Goal: Task Accomplishment & Management: Use online tool/utility

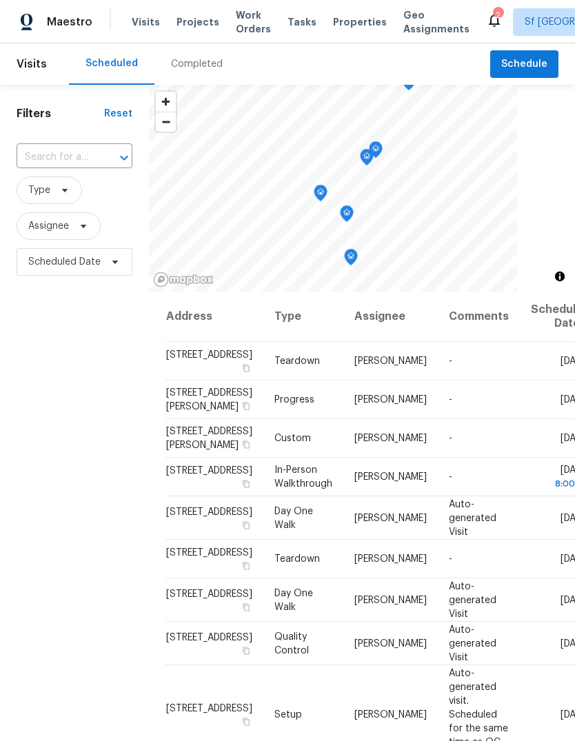
scroll to position [-1, 0]
click at [97, 556] on div "Filters Reset ​ Type Assignee Scheduled Date" at bounding box center [74, 485] width 149 height 800
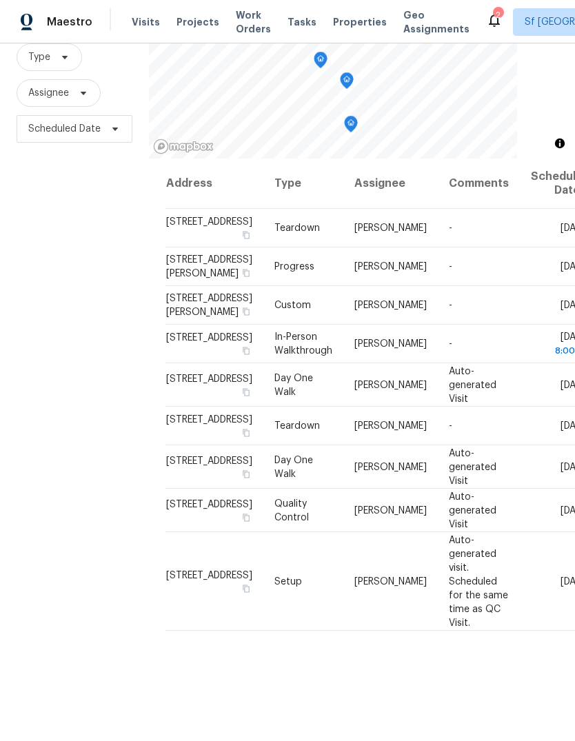
scroll to position [52, 0]
click at [99, 408] on div "Filters Reset ​ Type Assignee Scheduled Date" at bounding box center [74, 352] width 149 height 800
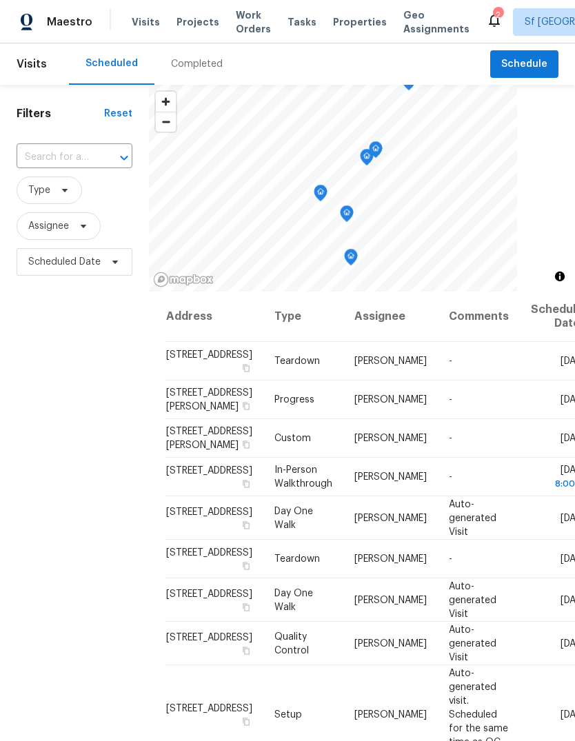
scroll to position [0, 0]
click at [525, 23] on span "Sf [GEOGRAPHIC_DATA]" at bounding box center [579, 22] width 108 height 14
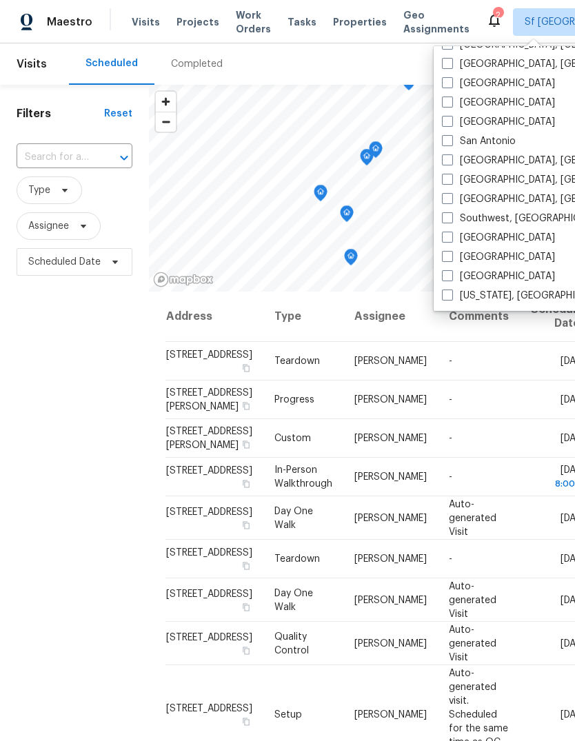
scroll to position [924, 0]
click at [446, 105] on span at bounding box center [447, 102] width 11 height 11
click at [446, 105] on input "[GEOGRAPHIC_DATA]" at bounding box center [446, 100] width 9 height 9
checkbox input "true"
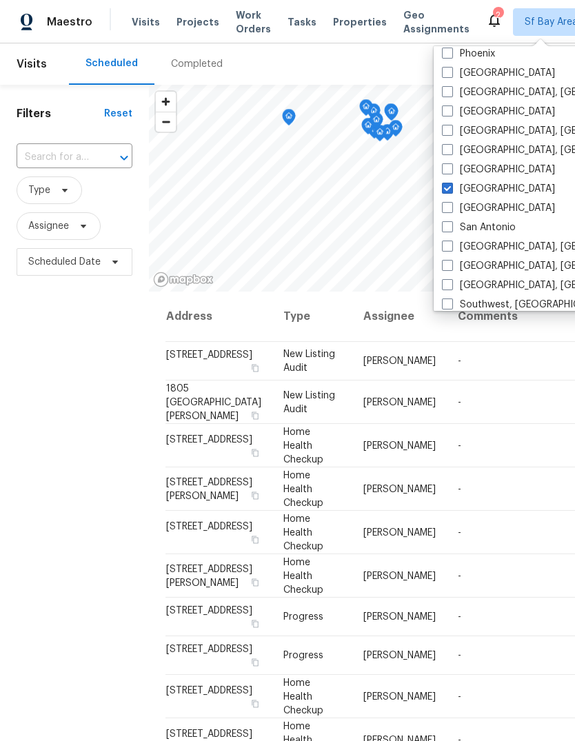
scroll to position [830, 0]
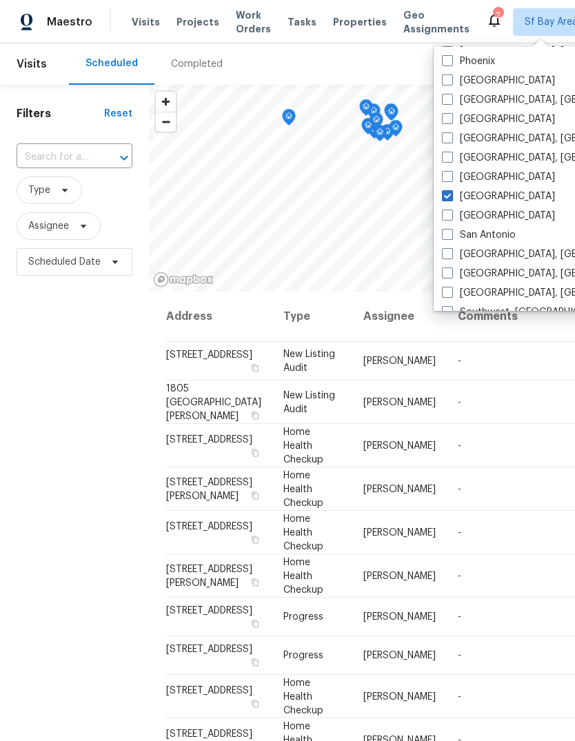
click at [445, 79] on span at bounding box center [447, 79] width 11 height 11
click at [445, 79] on input "[GEOGRAPHIC_DATA]" at bounding box center [446, 78] width 9 height 9
checkbox input "true"
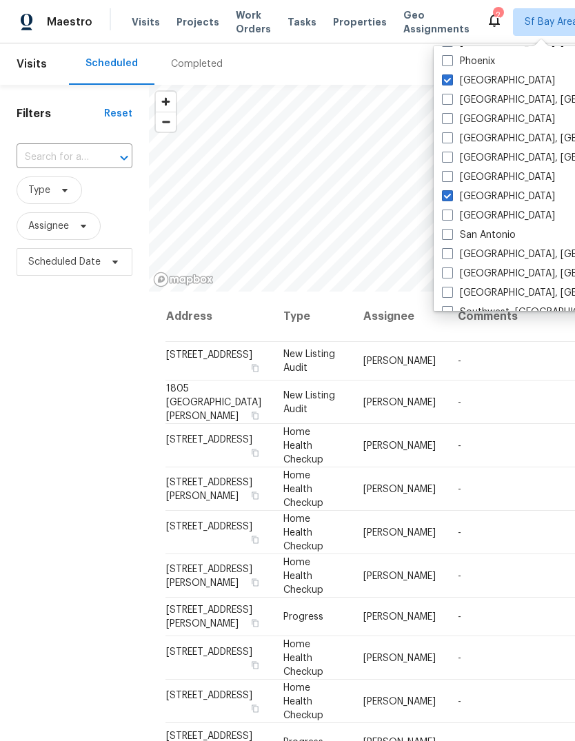
click at [298, 15] on div "Tasks" at bounding box center [301, 22] width 29 height 14
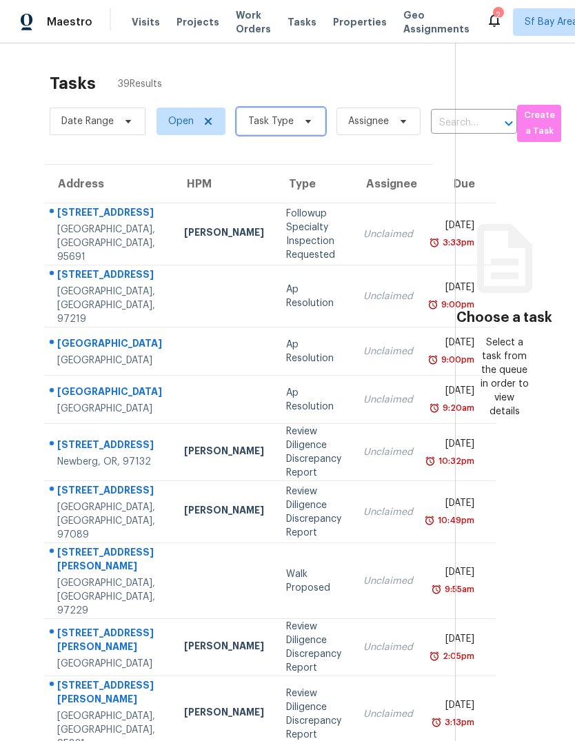
click at [298, 121] on span at bounding box center [305, 121] width 15 height 11
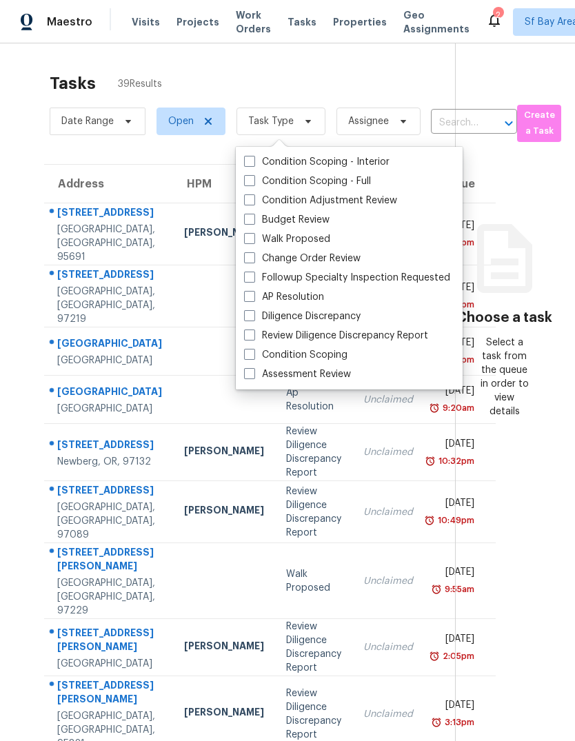
click at [319, 220] on label "Budget Review" at bounding box center [286, 220] width 85 height 14
click at [253, 220] on input "Budget Review" at bounding box center [248, 217] width 9 height 9
checkbox input "true"
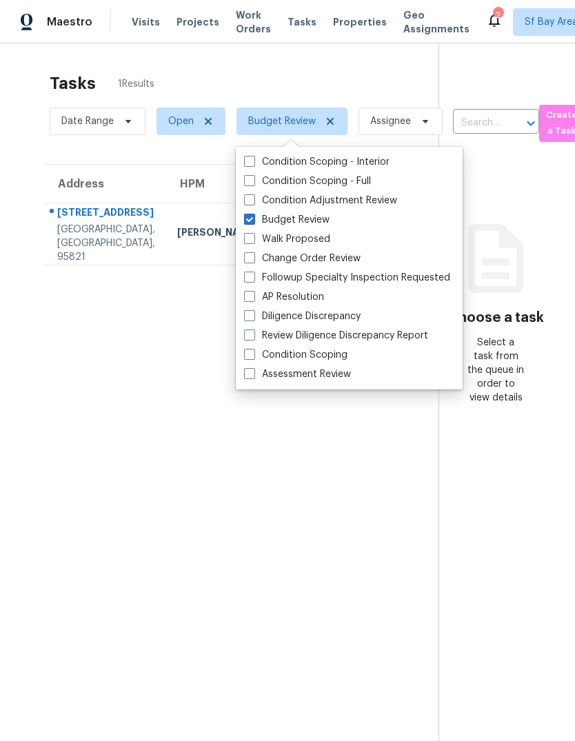
click at [324, 81] on div "Tasks 1 Results" at bounding box center [244, 83] width 389 height 36
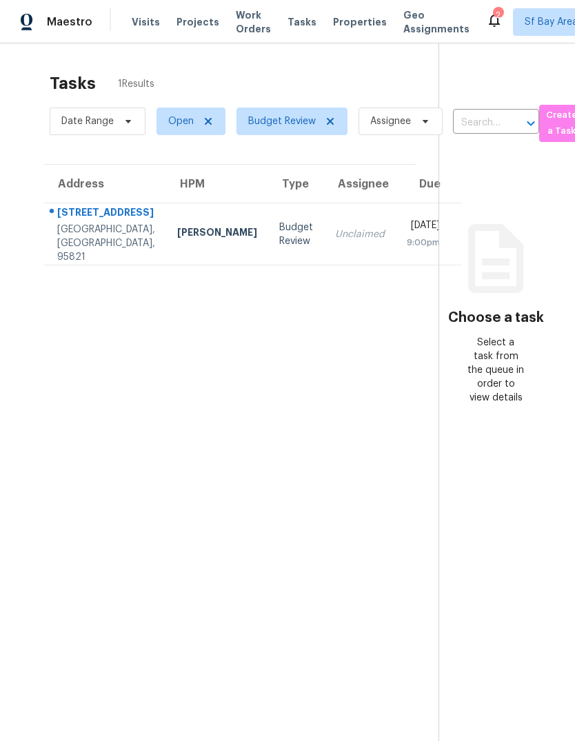
click at [99, 250] on div "[GEOGRAPHIC_DATA], [GEOGRAPHIC_DATA], 95821" at bounding box center [106, 243] width 98 height 41
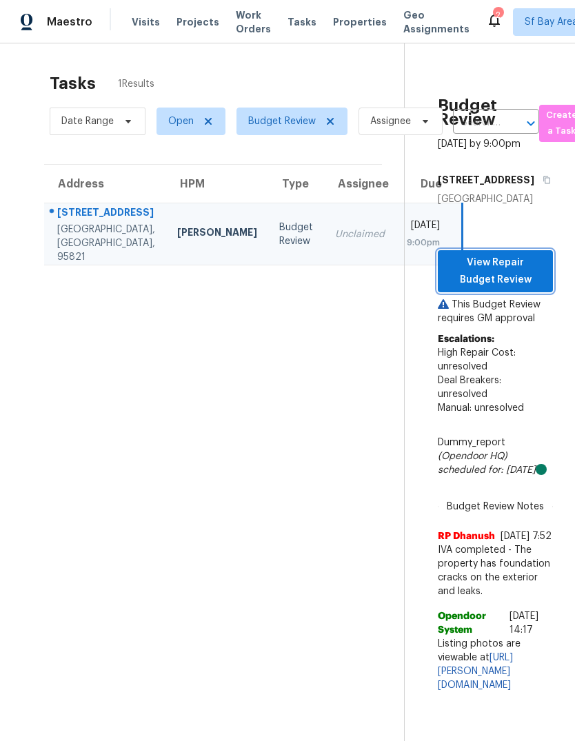
click at [503, 257] on span "View Repair Budget Review" at bounding box center [495, 271] width 93 height 34
